Goal: Use online tool/utility: Utilize a website feature to perform a specific function

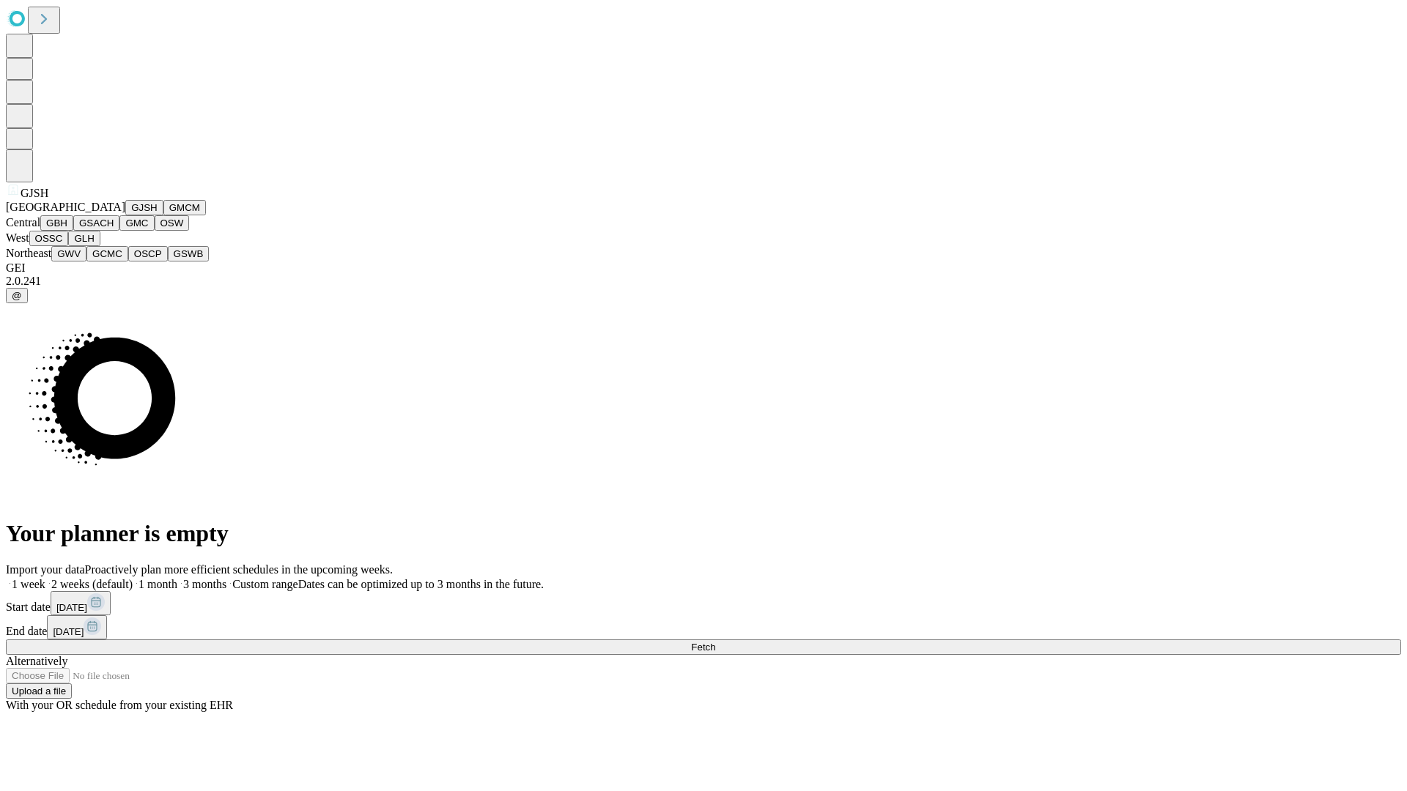
click at [125, 215] on button "GJSH" at bounding box center [144, 207] width 38 height 15
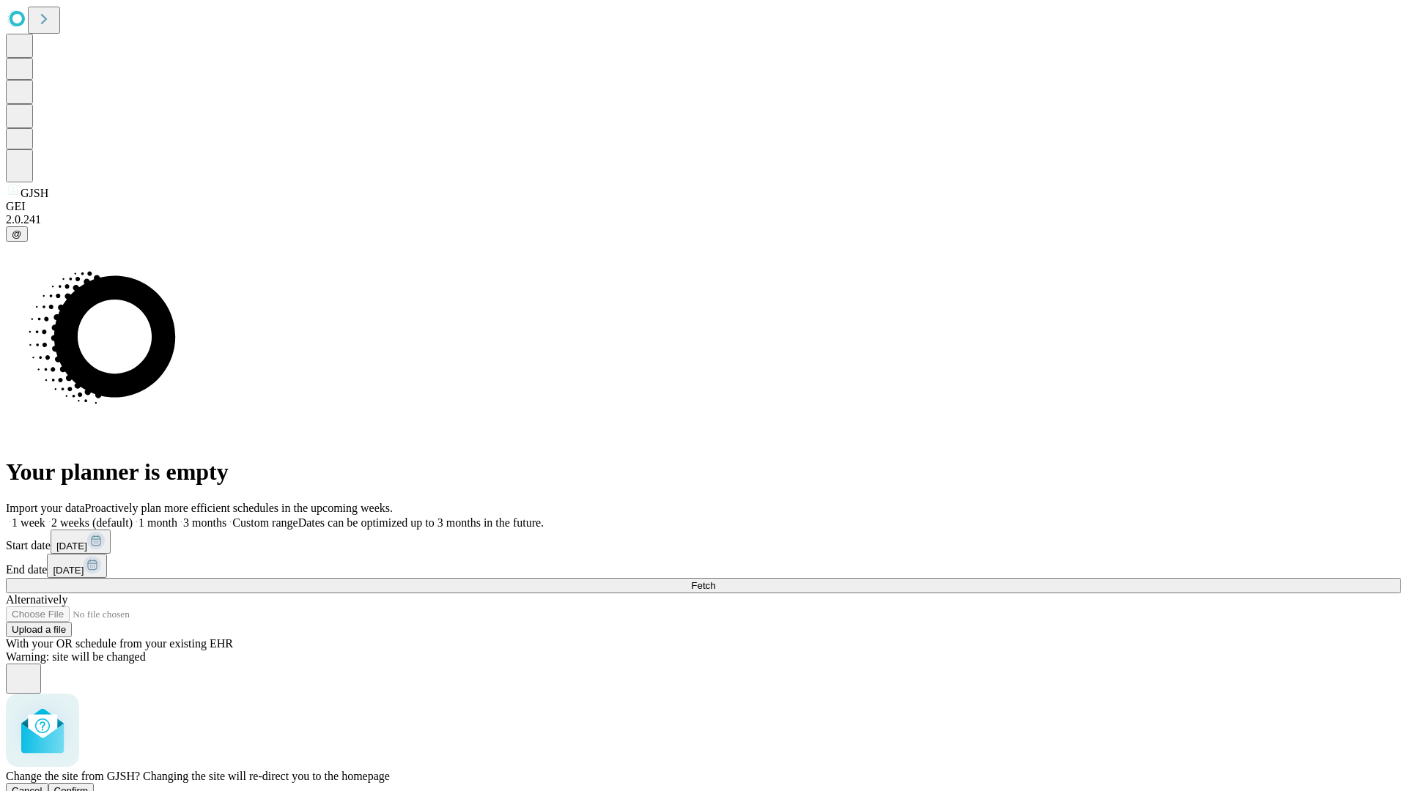
click at [89, 785] on span "Confirm" at bounding box center [71, 790] width 34 height 11
click at [133, 516] on label "2 weeks (default)" at bounding box center [88, 522] width 87 height 12
click at [715, 580] on span "Fetch" at bounding box center [703, 585] width 24 height 11
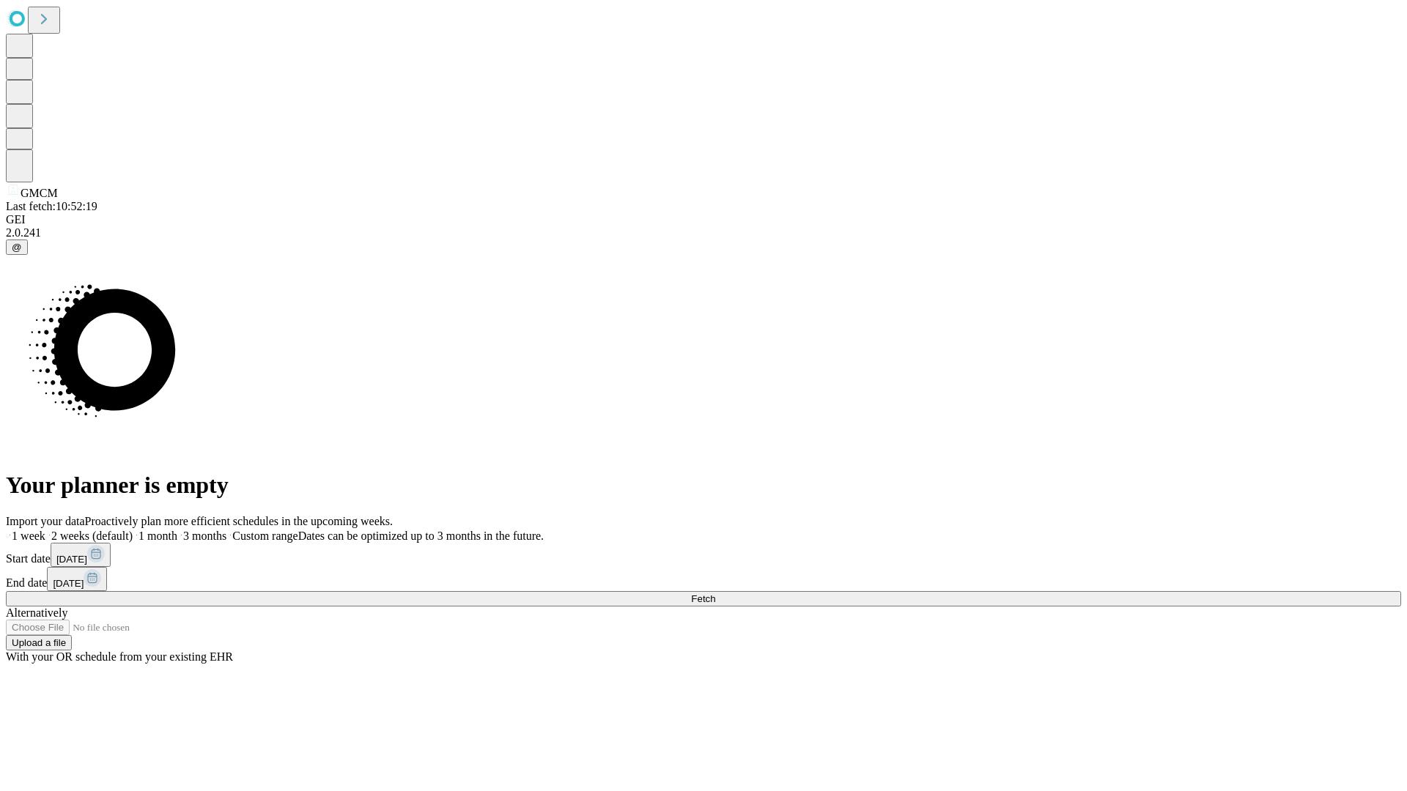
click at [133, 530] on label "2 weeks (default)" at bounding box center [88, 536] width 87 height 12
click at [715, 593] on span "Fetch" at bounding box center [703, 598] width 24 height 11
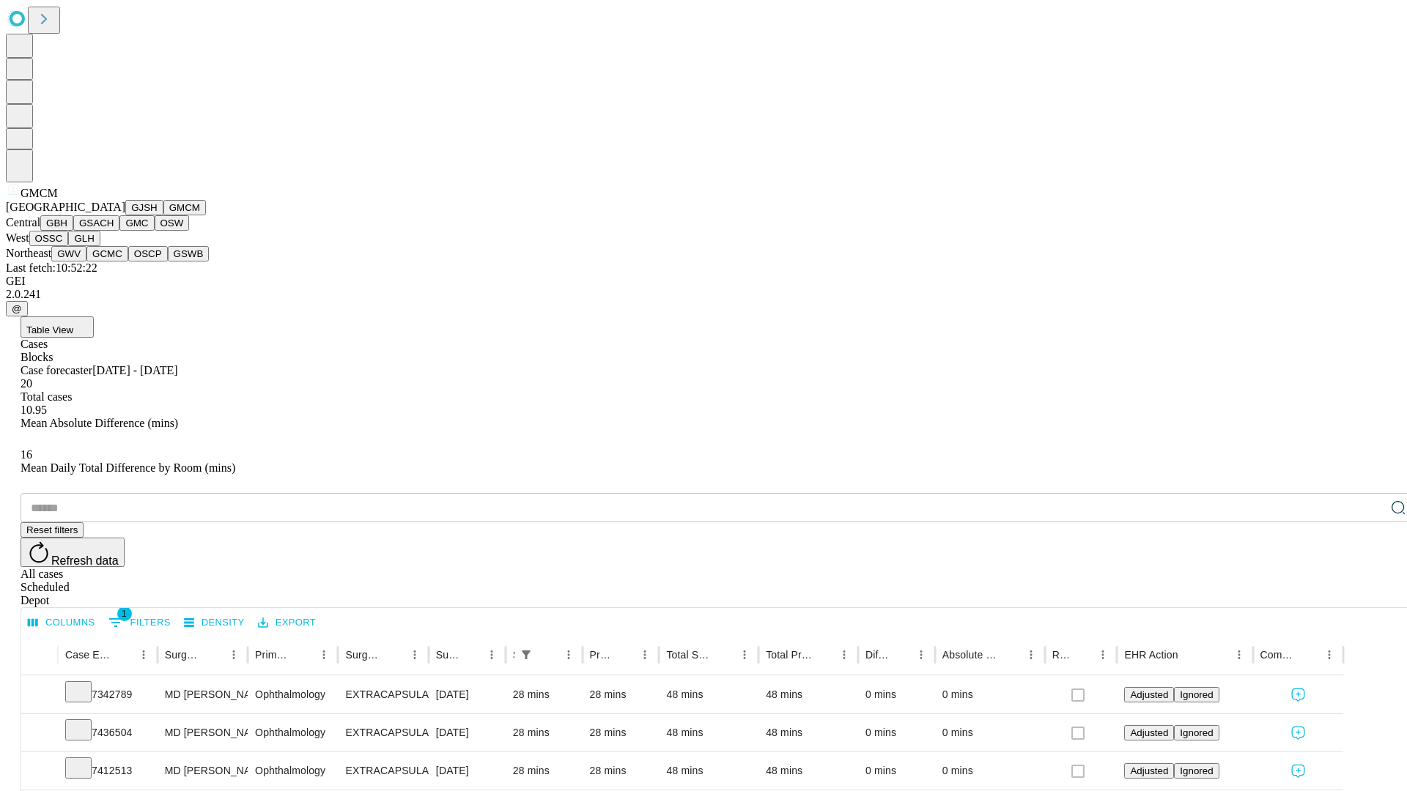
click at [73, 231] on button "GBH" at bounding box center [56, 222] width 33 height 15
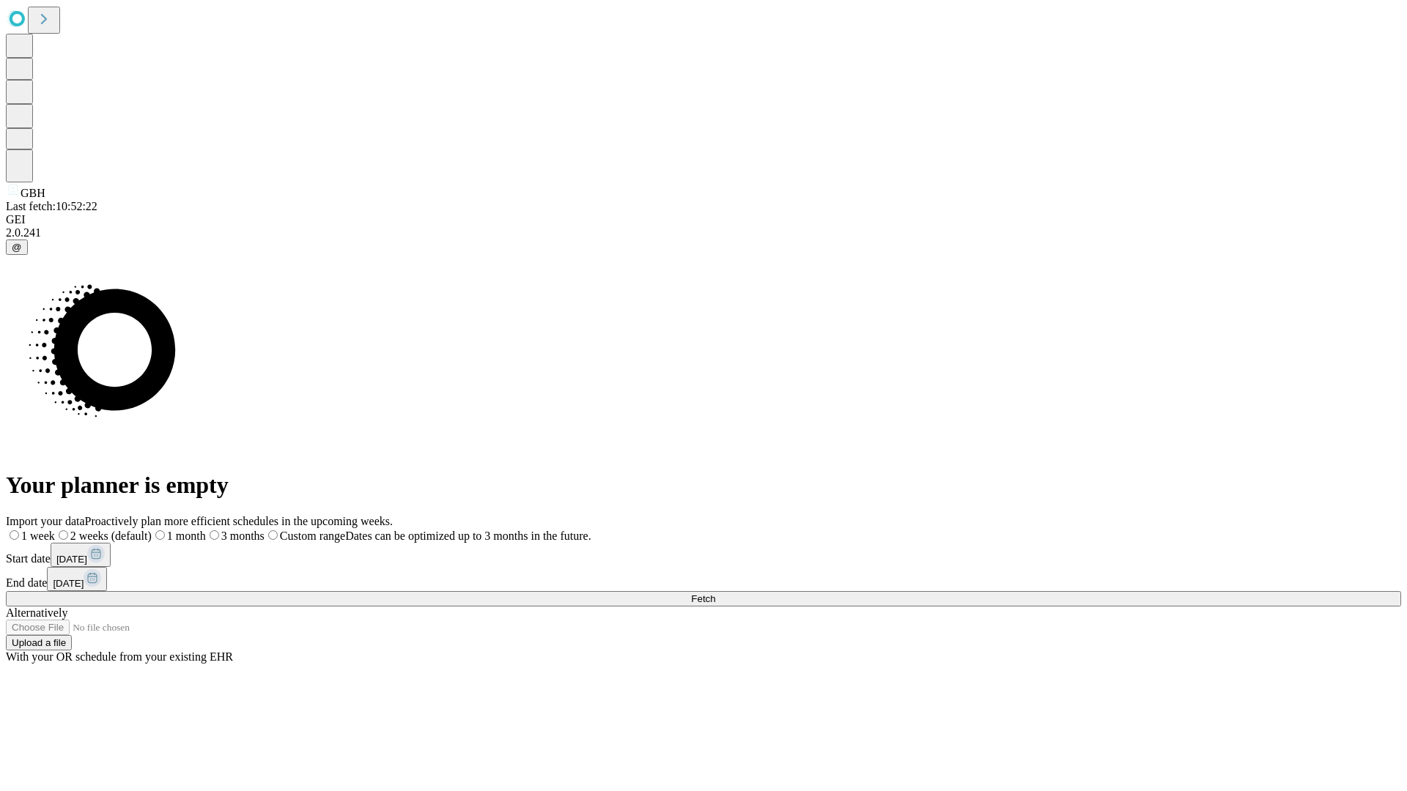
click at [152, 530] on label "2 weeks (default)" at bounding box center [103, 536] width 97 height 12
click at [715, 593] on span "Fetch" at bounding box center [703, 598] width 24 height 11
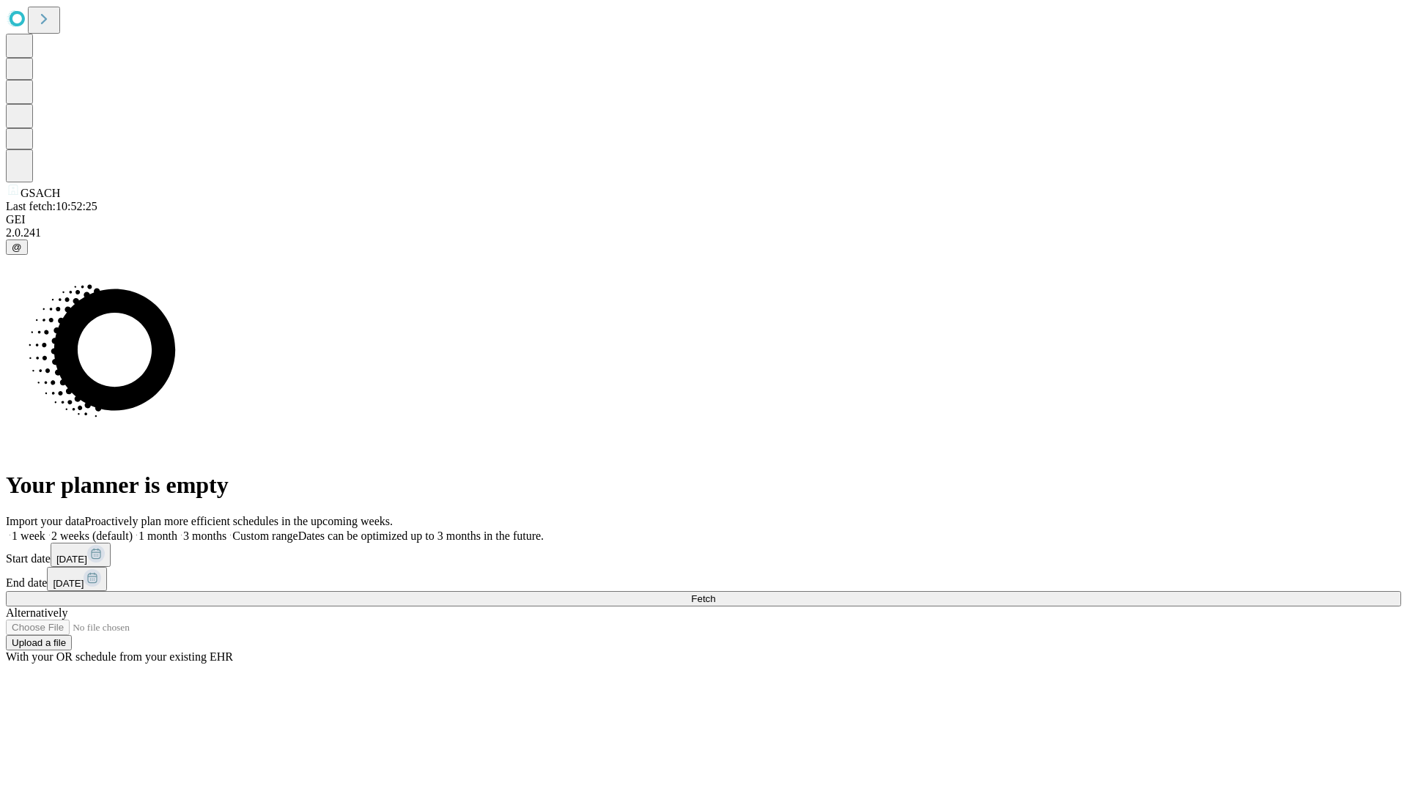
click at [133, 530] on label "2 weeks (default)" at bounding box center [88, 536] width 87 height 12
click at [715, 593] on span "Fetch" at bounding box center [703, 598] width 24 height 11
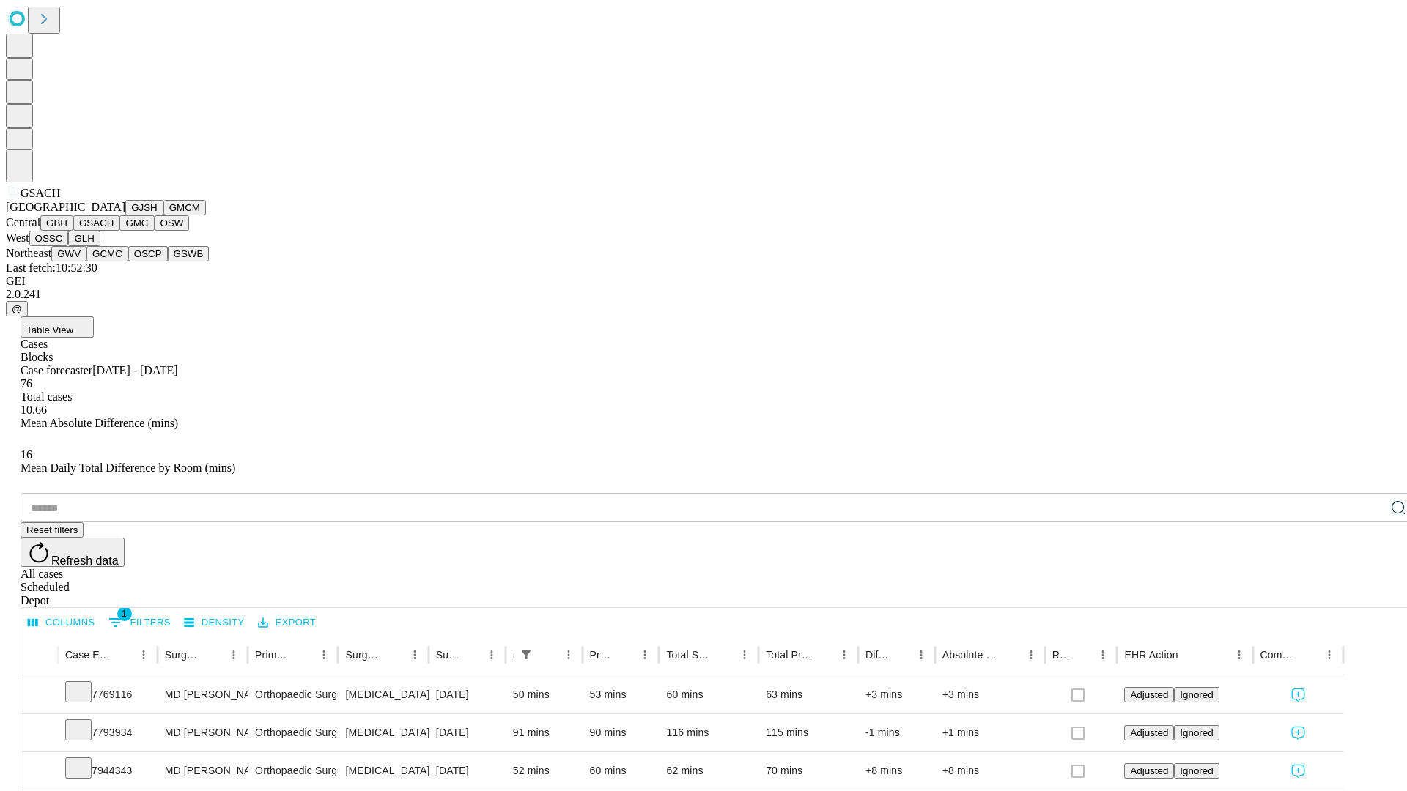
click at [119, 231] on button "GMC" at bounding box center [136, 222] width 34 height 15
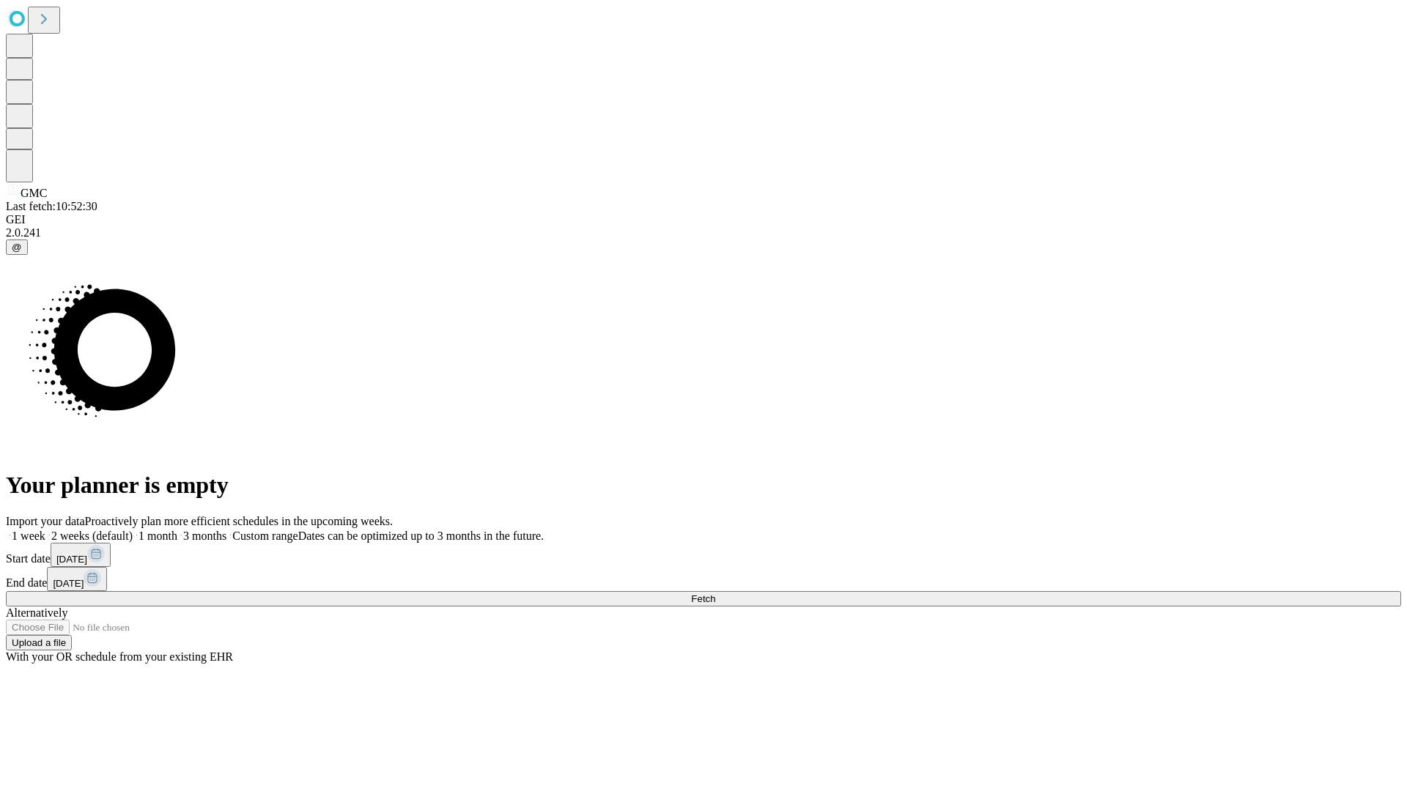
click at [133, 530] on label "2 weeks (default)" at bounding box center [88, 536] width 87 height 12
click at [715, 593] on span "Fetch" at bounding box center [703, 598] width 24 height 11
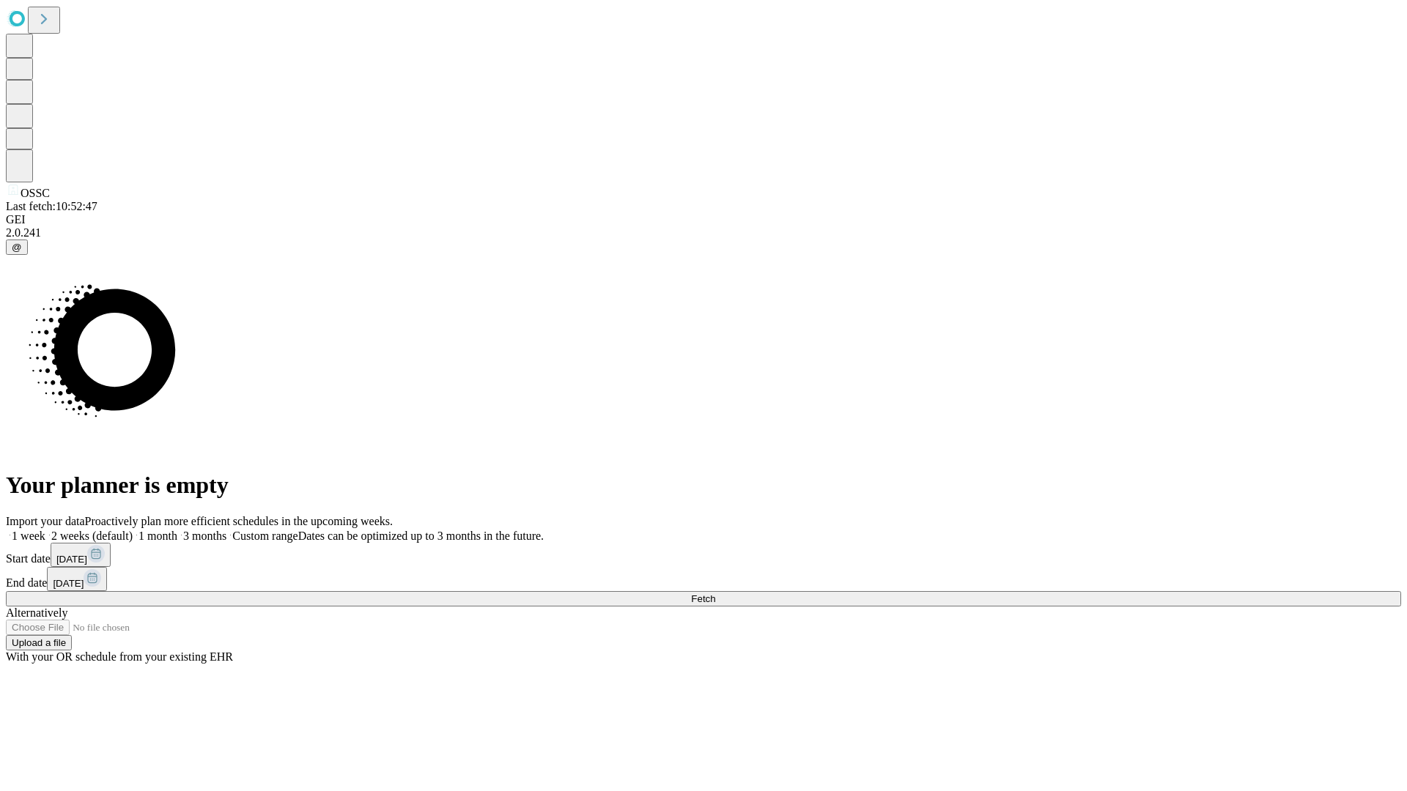
click at [133, 530] on label "2 weeks (default)" at bounding box center [88, 536] width 87 height 12
click at [715, 593] on span "Fetch" at bounding box center [703, 598] width 24 height 11
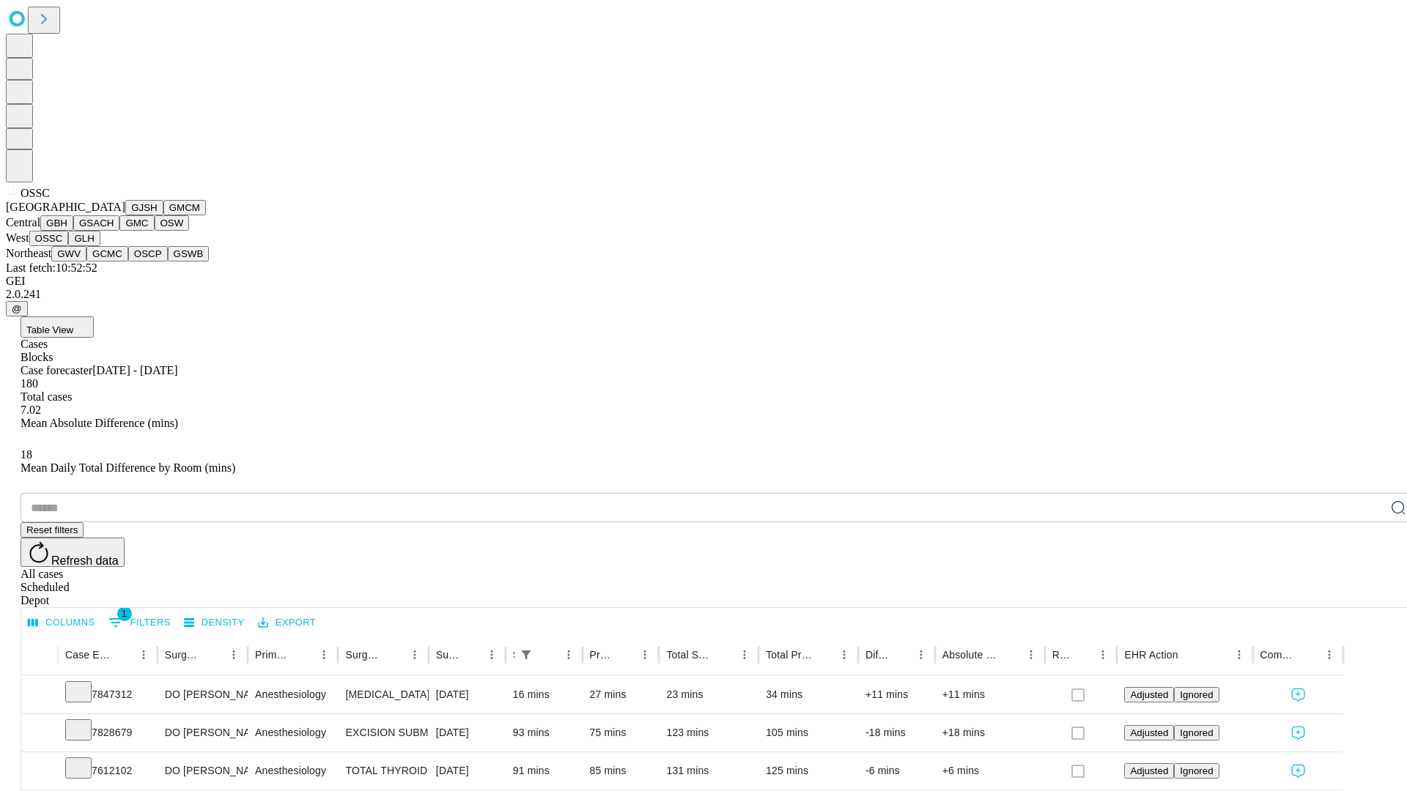
click at [100, 246] on button "GLH" at bounding box center [84, 238] width 32 height 15
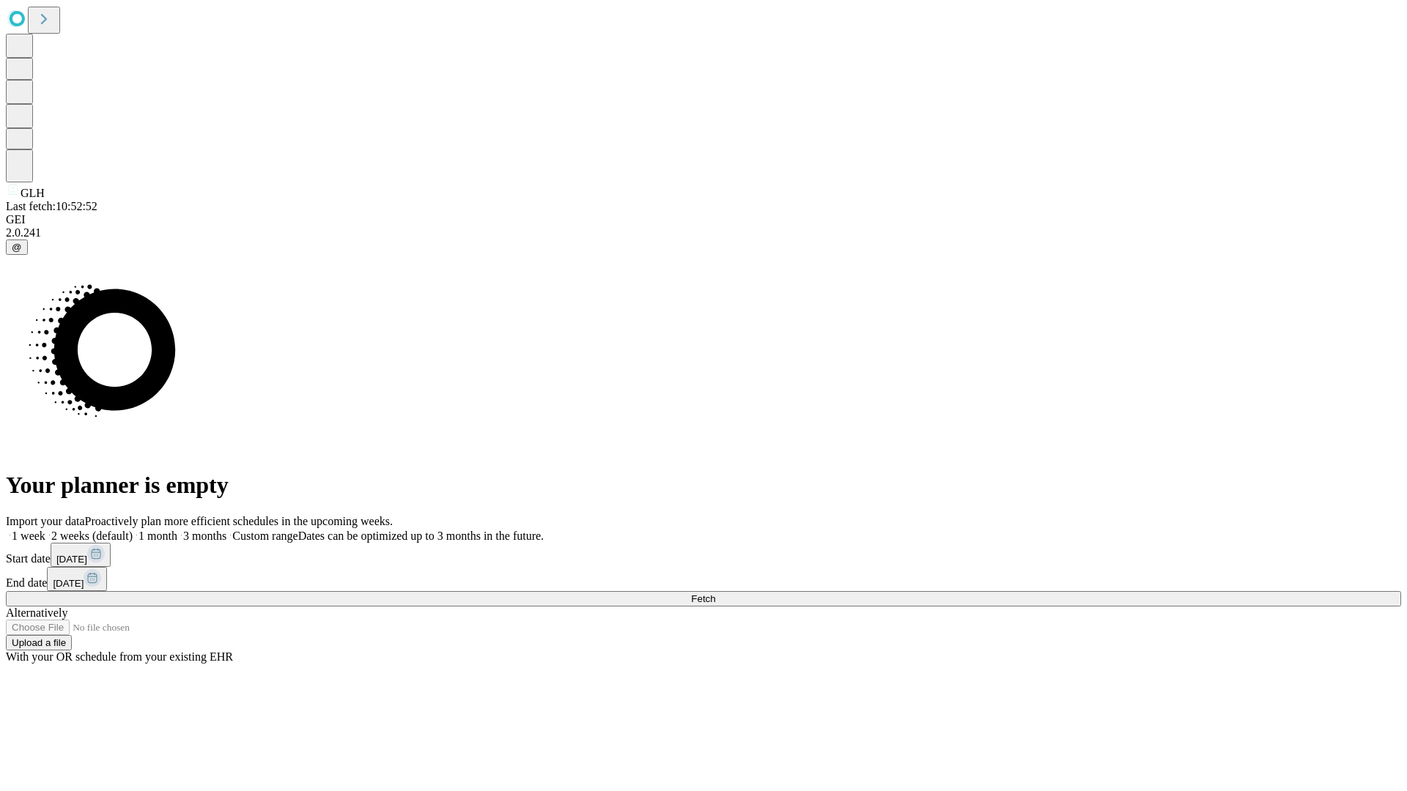
click at [133, 530] on label "2 weeks (default)" at bounding box center [88, 536] width 87 height 12
click at [715, 593] on span "Fetch" at bounding box center [703, 598] width 24 height 11
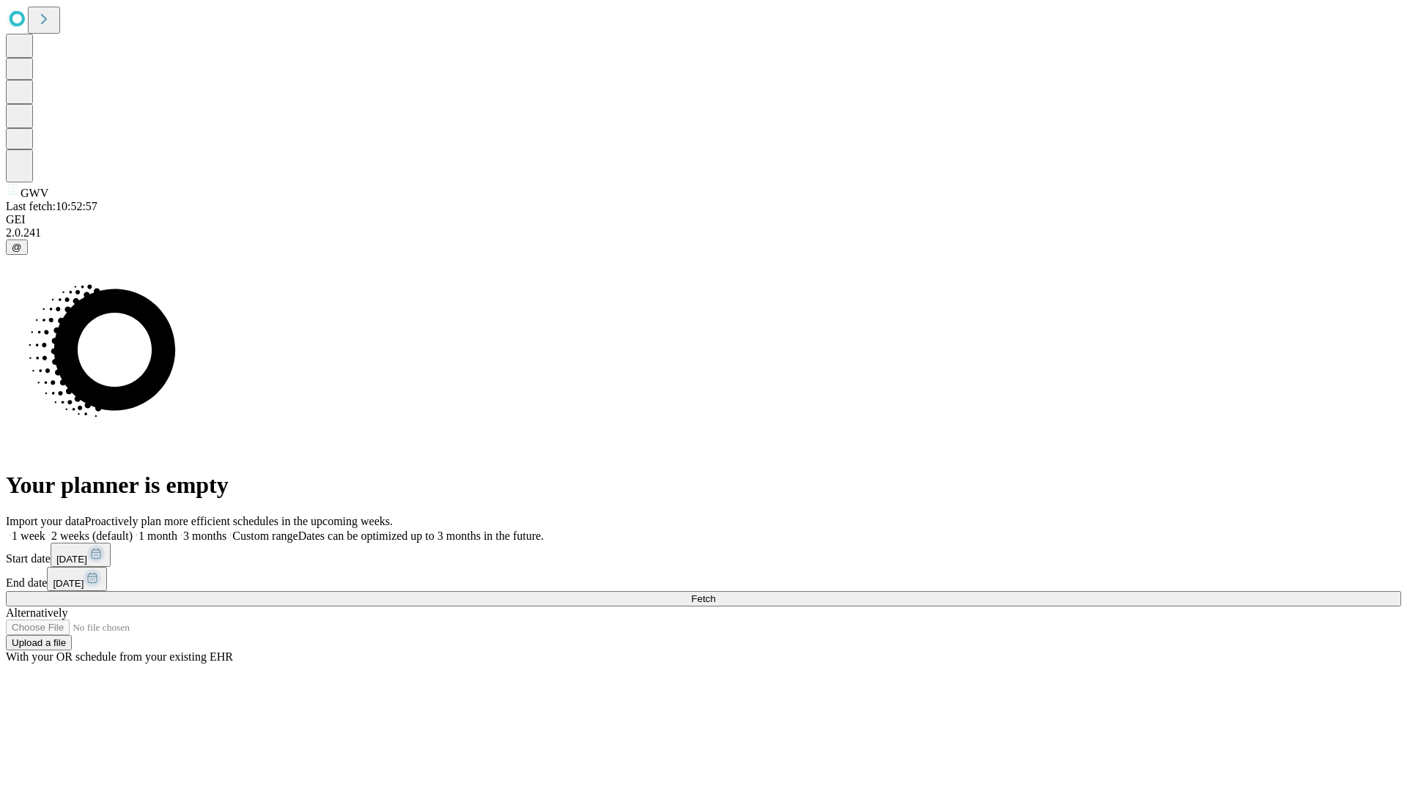
click at [133, 530] on label "2 weeks (default)" at bounding box center [88, 536] width 87 height 12
click at [715, 593] on span "Fetch" at bounding box center [703, 598] width 24 height 11
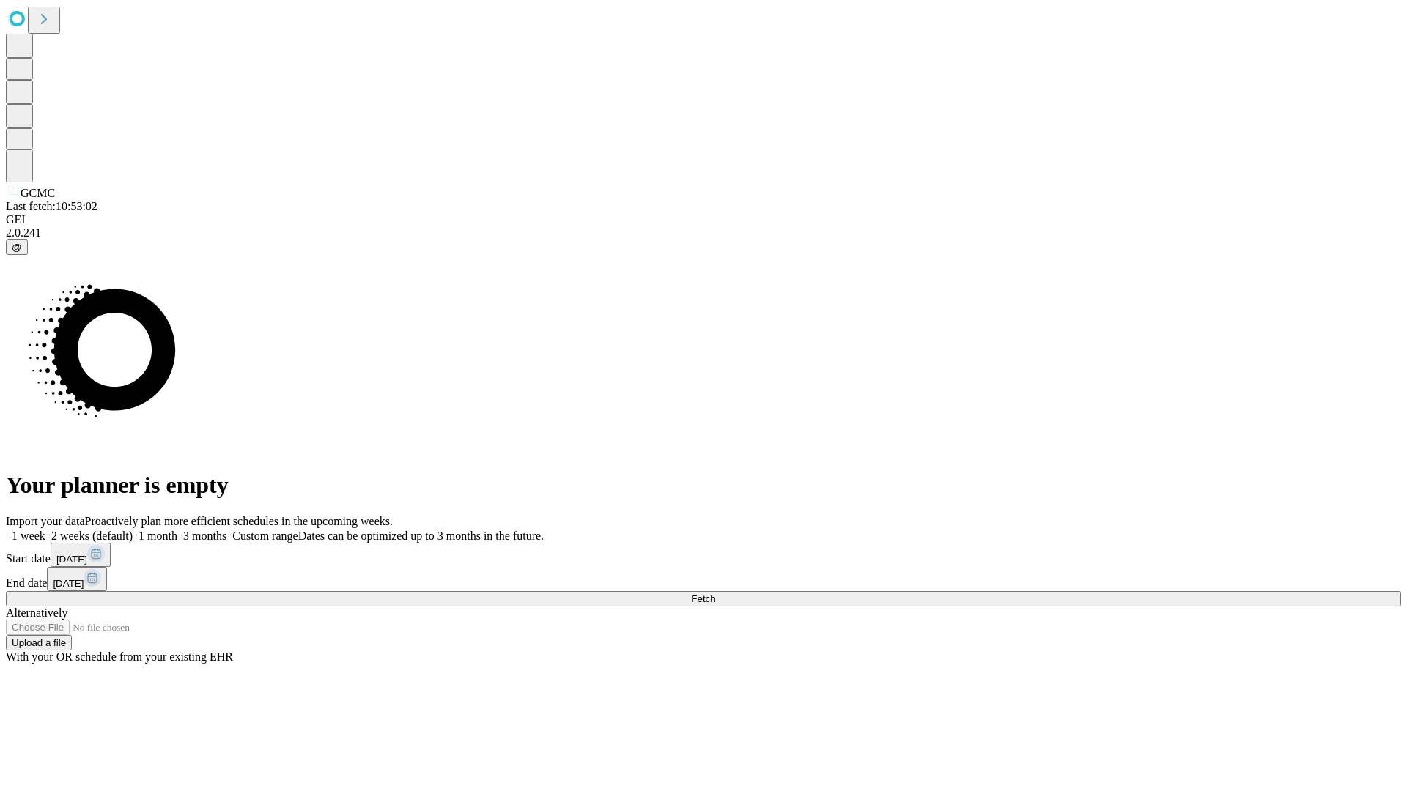
click at [133, 530] on label "2 weeks (default)" at bounding box center [88, 536] width 87 height 12
click at [715, 593] on span "Fetch" at bounding box center [703, 598] width 24 height 11
